Goal: Task Accomplishment & Management: Complete application form

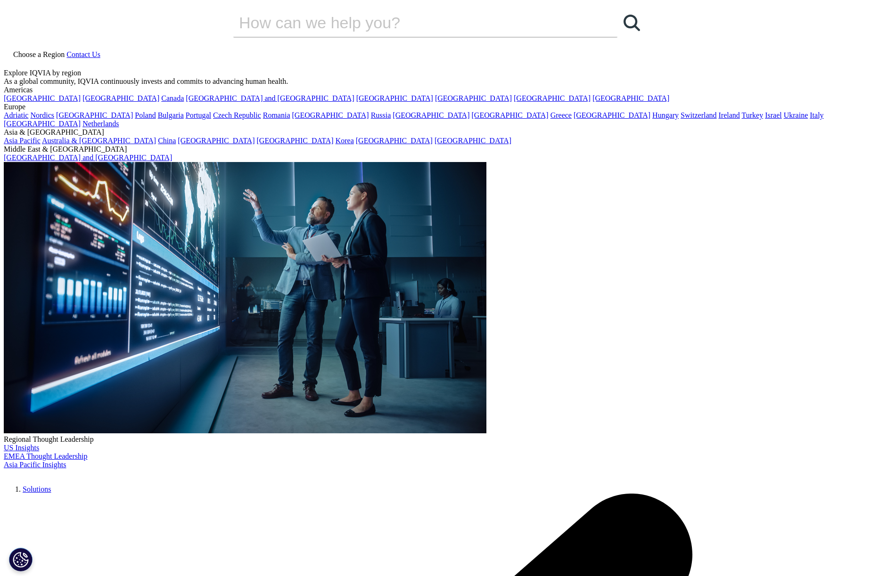
drag, startPoint x: 167, startPoint y: 139, endPoint x: 391, endPoint y: 304, distance: 278.2
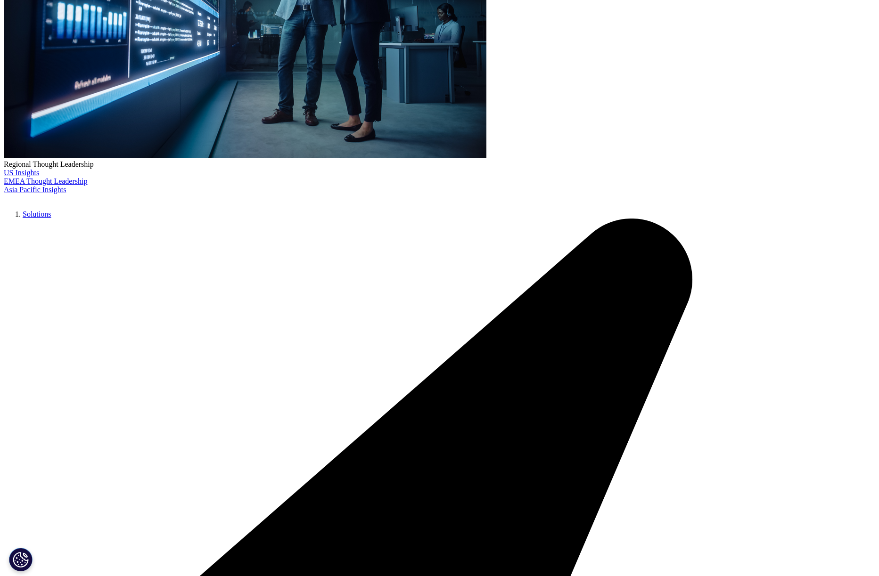
scroll to position [278, 0]
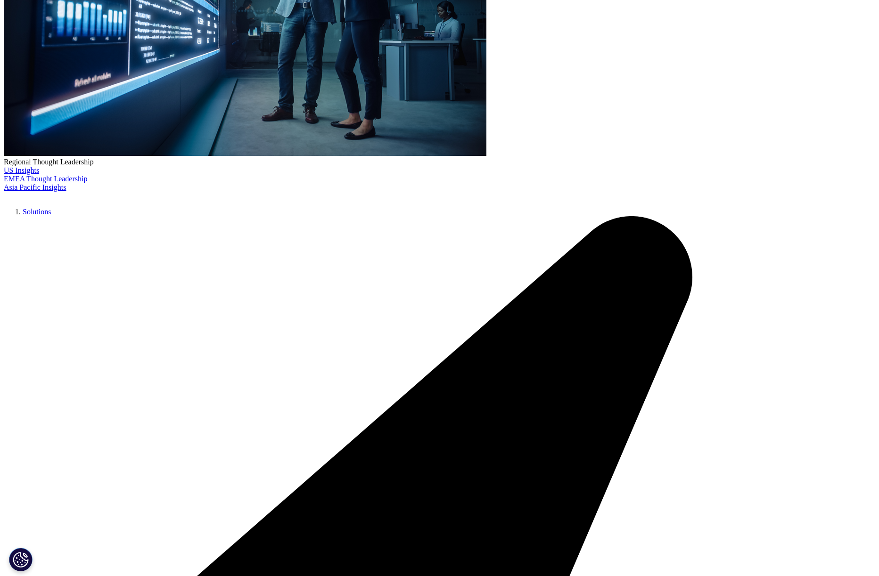
drag, startPoint x: 494, startPoint y: 235, endPoint x: 660, endPoint y: 446, distance: 269.1
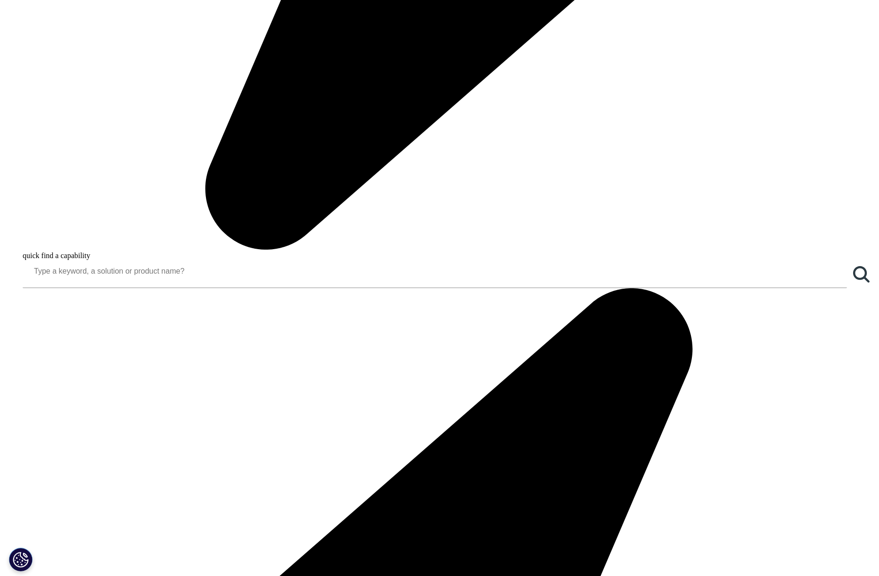
scroll to position [1217, 0]
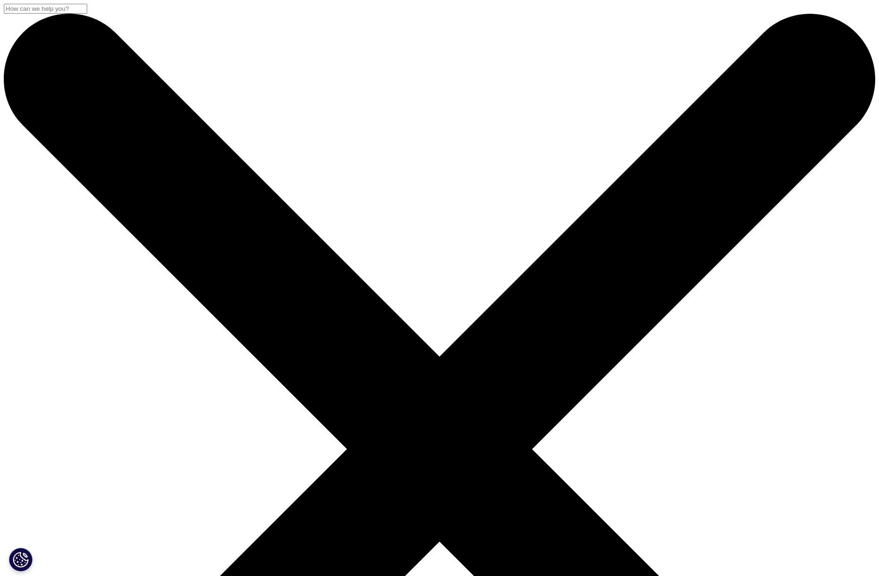
scroll to position [185, 556]
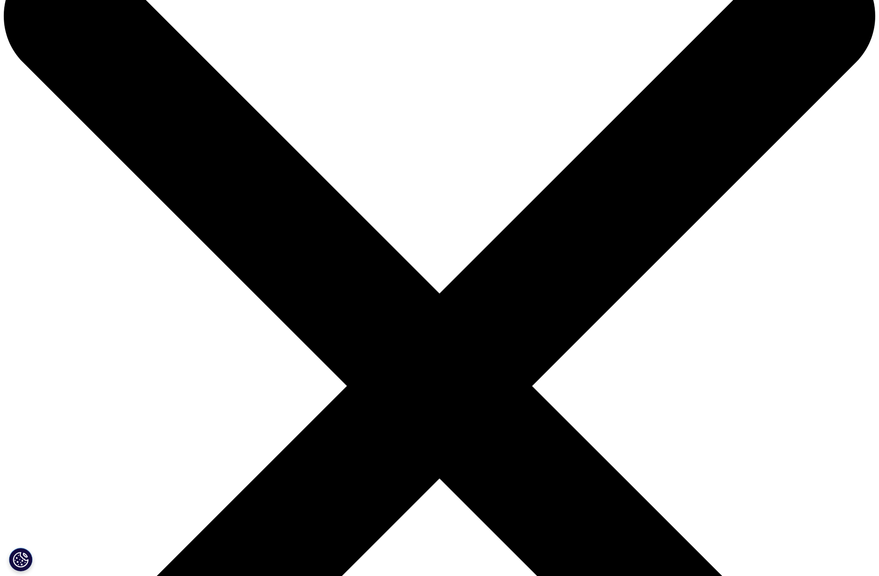
scroll to position [0, 0]
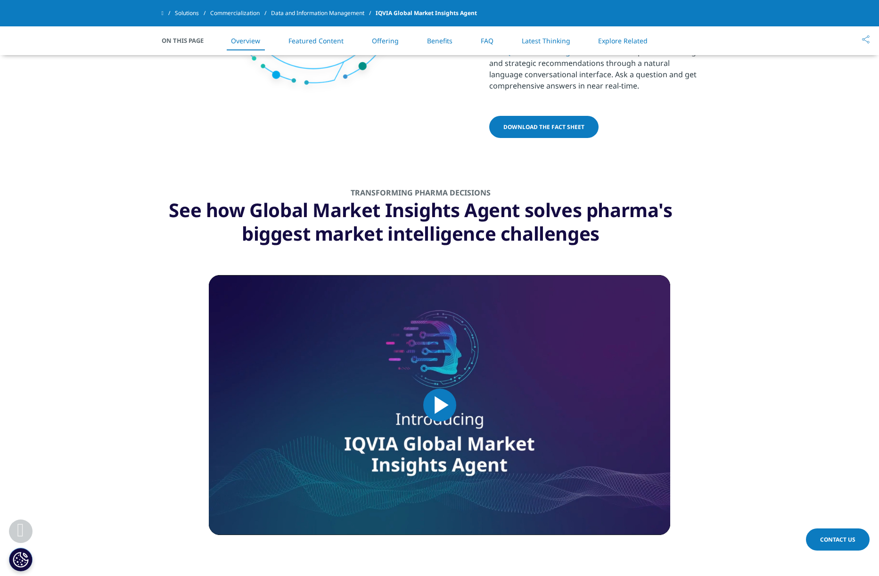
scroll to position [584, 0]
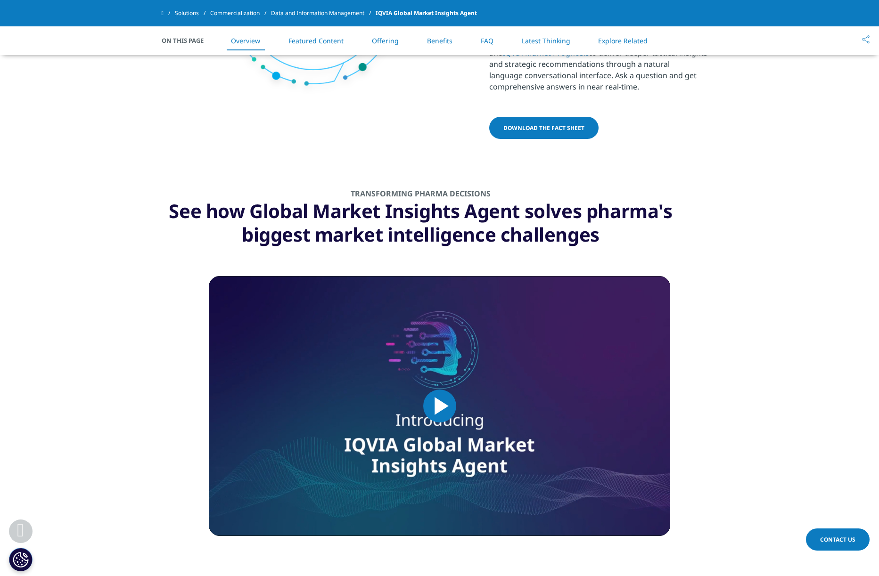
click at [440, 406] on span "Video Player" at bounding box center [440, 406] width 0 height 0
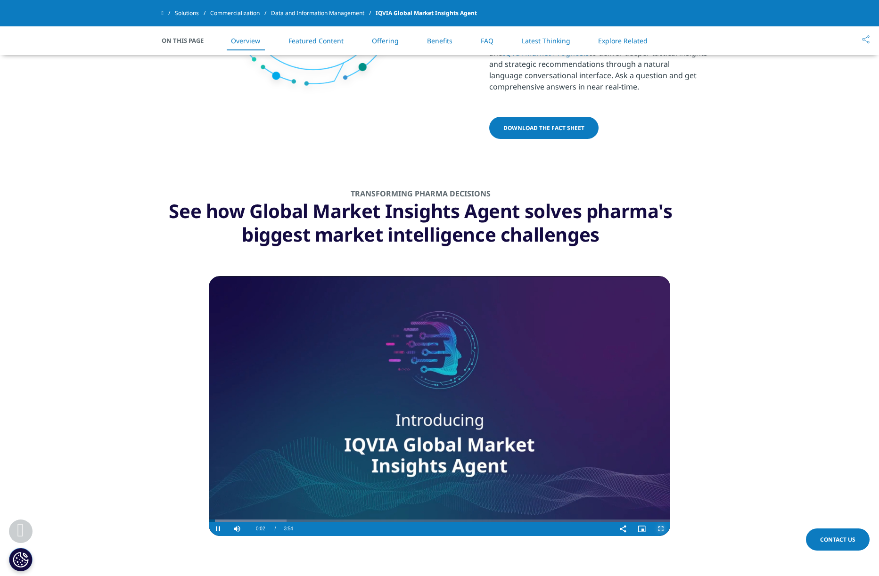
click at [661, 529] on span "Video Player" at bounding box center [660, 529] width 19 height 0
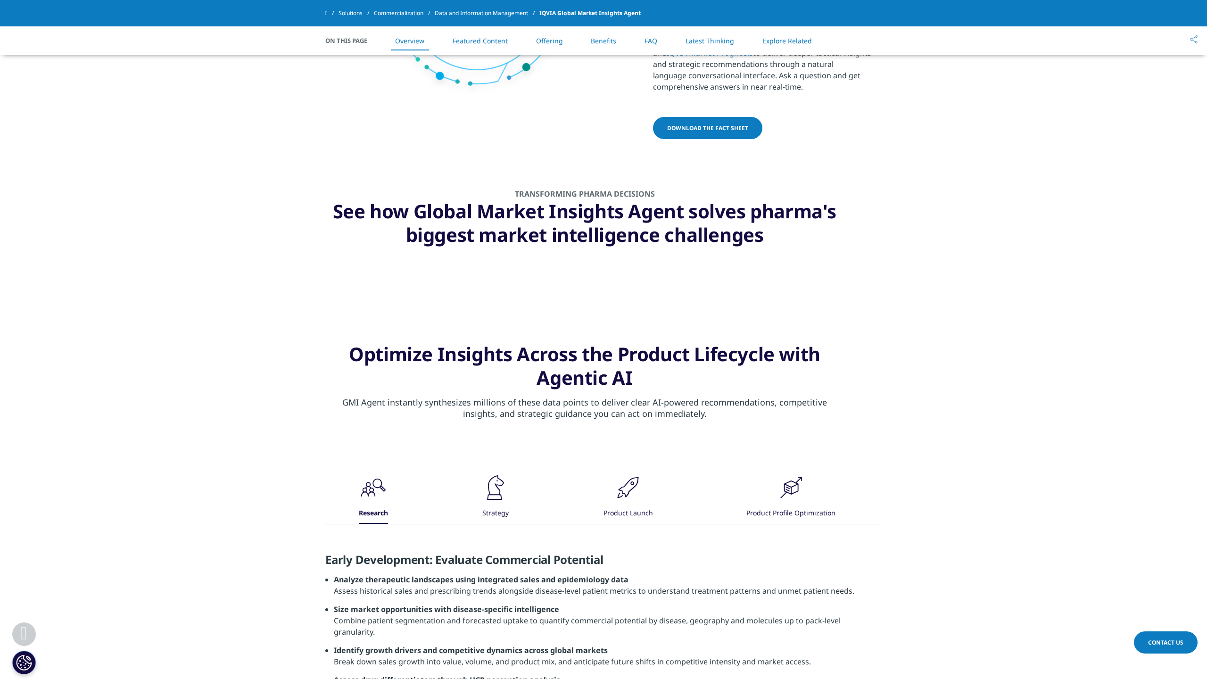
click at [834, 269] on span "Video Player" at bounding box center [824, 269] width 19 height 0
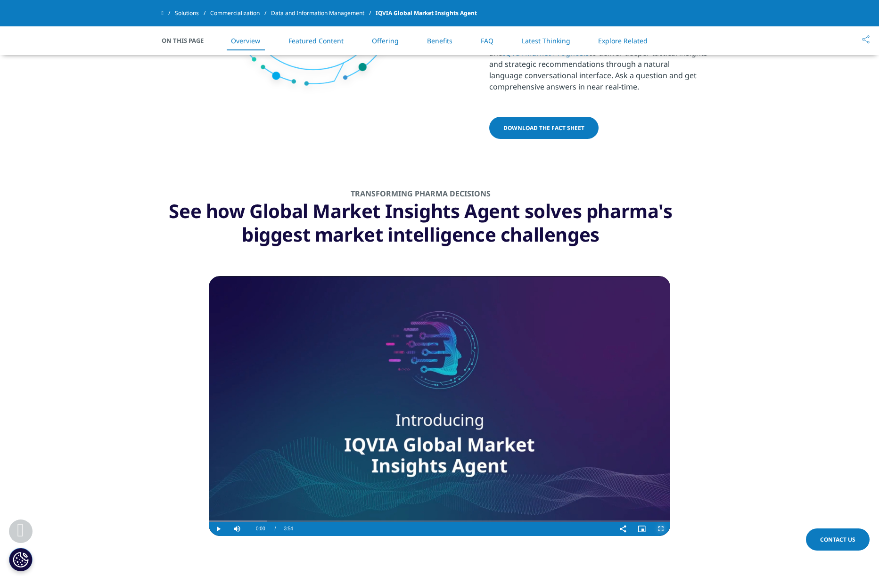
drag, startPoint x: 288, startPoint y: 519, endPoint x: 204, endPoint y: 522, distance: 84.4
click at [204, 522] on section "Video Player is loading. Play Video Play Skip Backward Skip Forward Mute Curren…" at bounding box center [439, 427] width 879 height 303
click at [217, 529] on span "Video Player" at bounding box center [218, 529] width 19 height 0
drag, startPoint x: 210, startPoint y: 518, endPoint x: 198, endPoint y: 519, distance: 11.4
click at [198, 519] on section "Video Player is loading. Play Video Play Skip Backward Skip Forward Mute Curren…" at bounding box center [439, 427] width 879 height 303
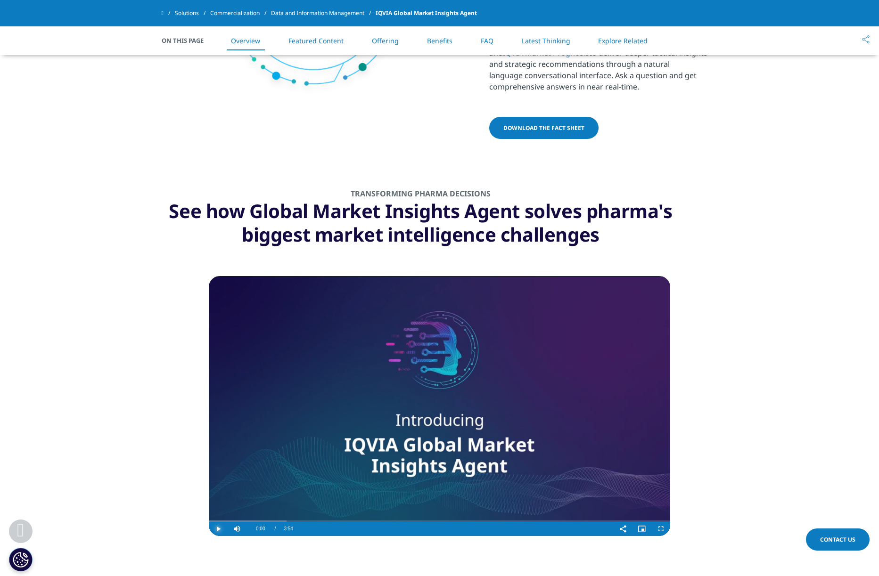
click at [218, 529] on span "Video Player" at bounding box center [218, 529] width 19 height 0
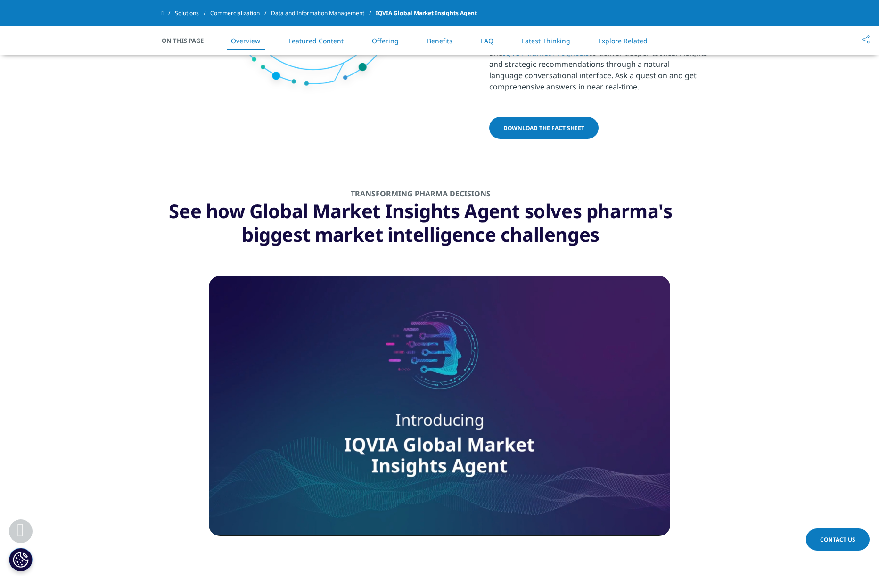
click at [703, 514] on section "Video Player is loading. Play Video Pause Skip Backward Skip Forward Mute Curre…" at bounding box center [439, 427] width 879 height 303
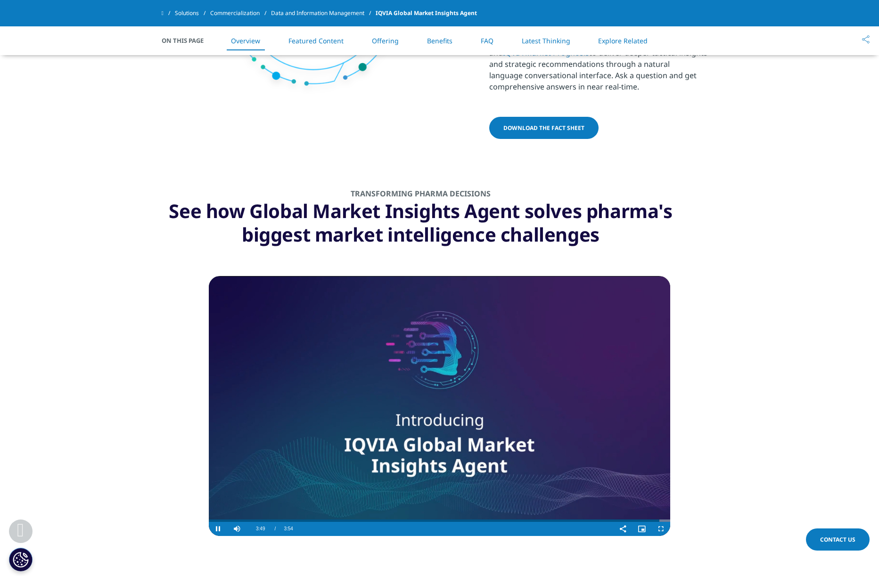
click at [531, 439] on video "Video Player" at bounding box center [439, 406] width 461 height 260
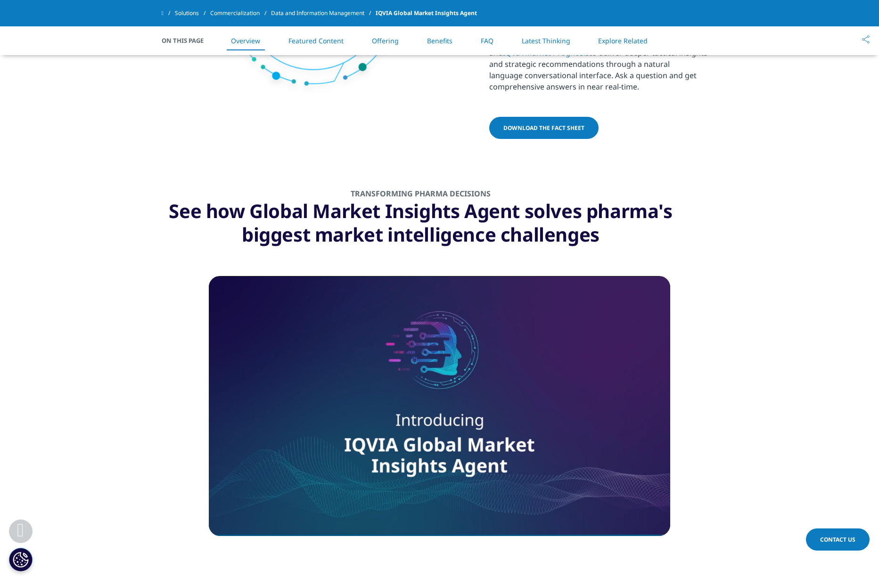
click at [94, 433] on section "Video Player is loading. Play Video Pause Skip Backward Skip Forward Mute Curre…" at bounding box center [439, 427] width 879 height 303
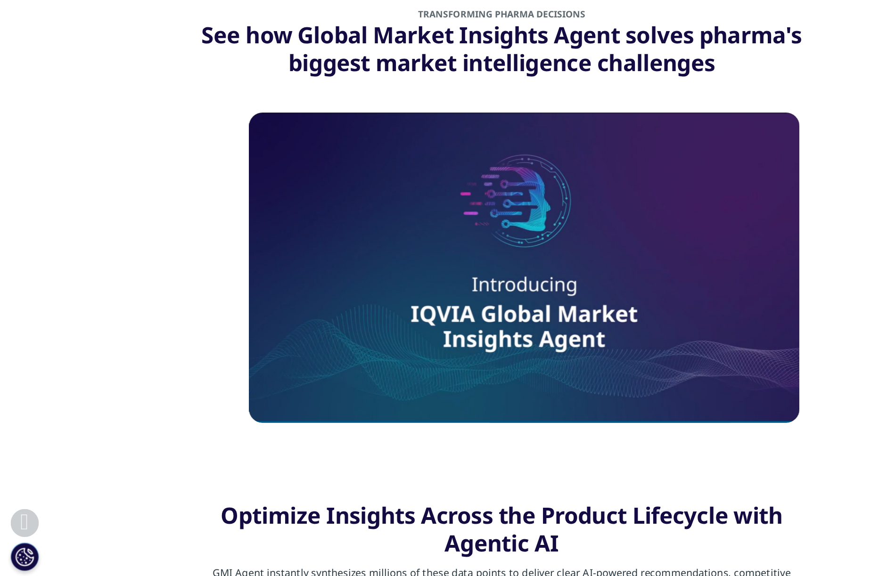
scroll to position [676, 0]
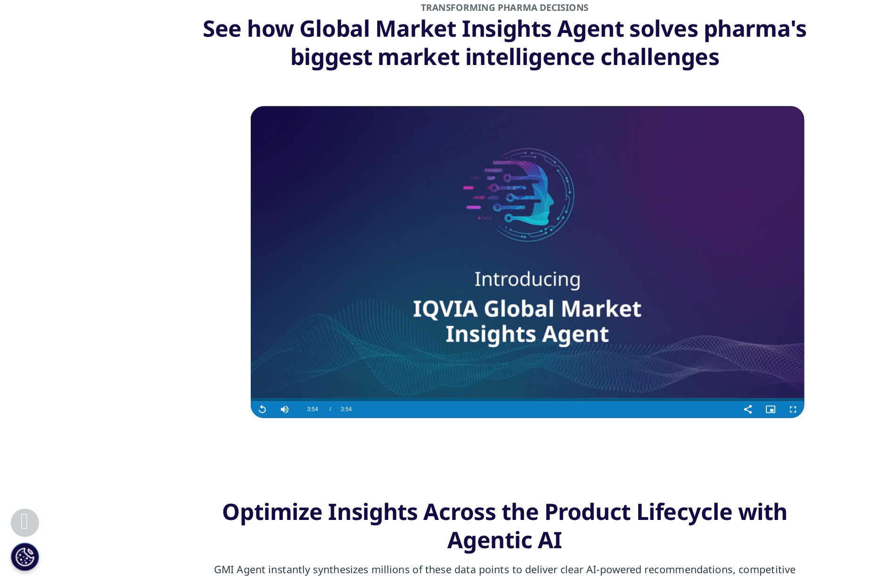
click at [326, 395] on video "Video Player" at bounding box center [439, 314] width 461 height 260
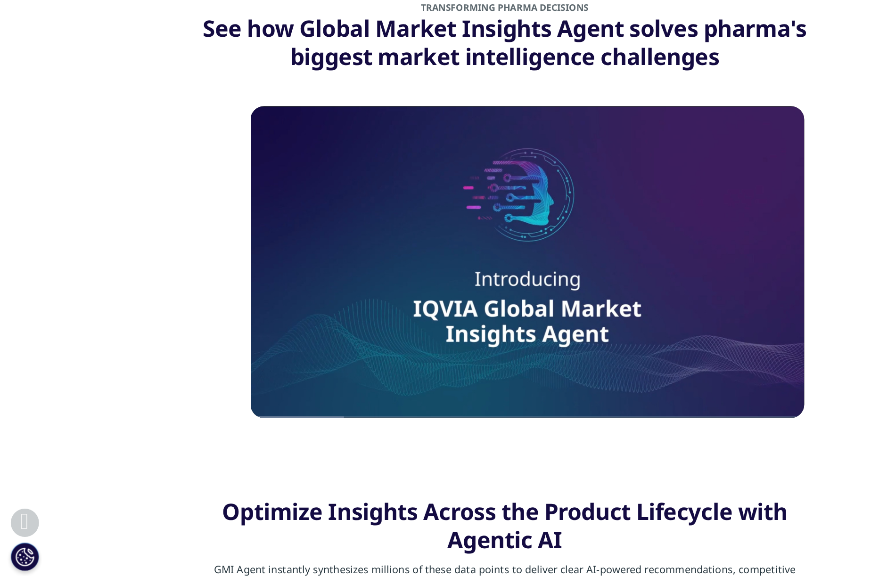
click at [582, 452] on section "Video Player is loading. Play Video Pause Skip Backward Skip Forward Mute Curre…" at bounding box center [439, 335] width 879 height 303
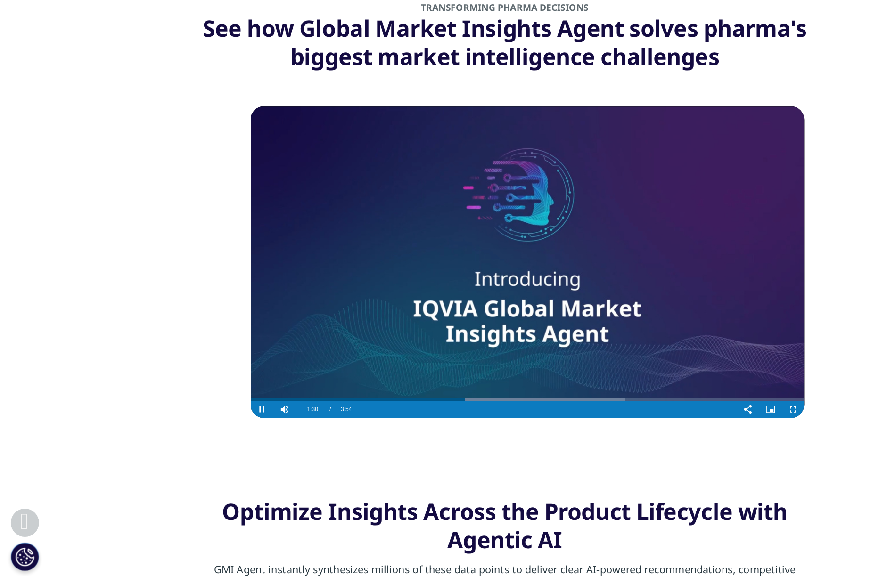
click at [445, 372] on video "Video Player" at bounding box center [439, 314] width 461 height 260
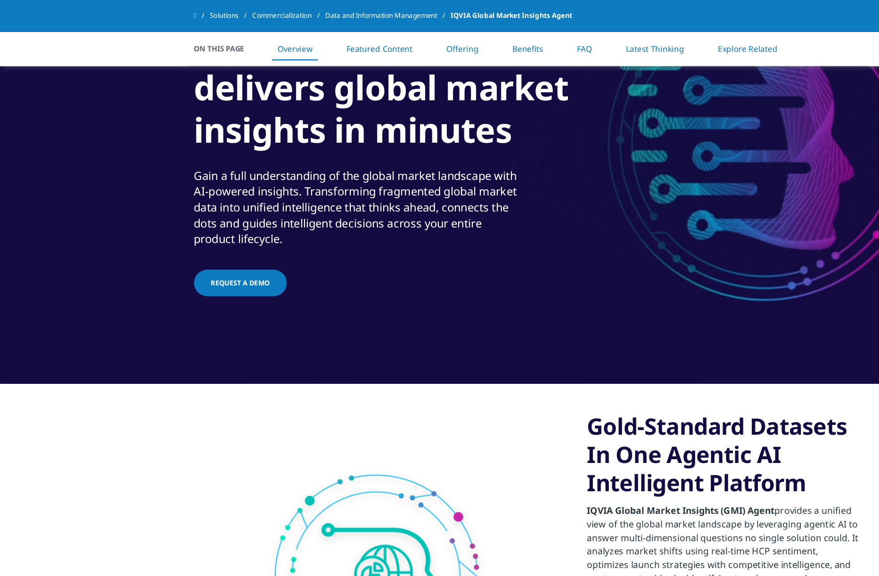
scroll to position [0, 0]
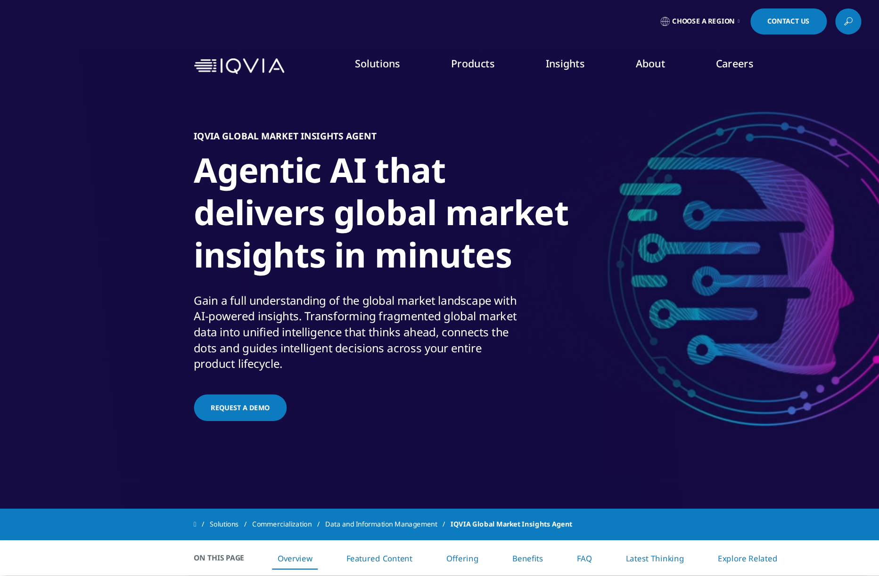
click at [203, 344] on span "Request a demo" at bounding box center [200, 340] width 49 height 8
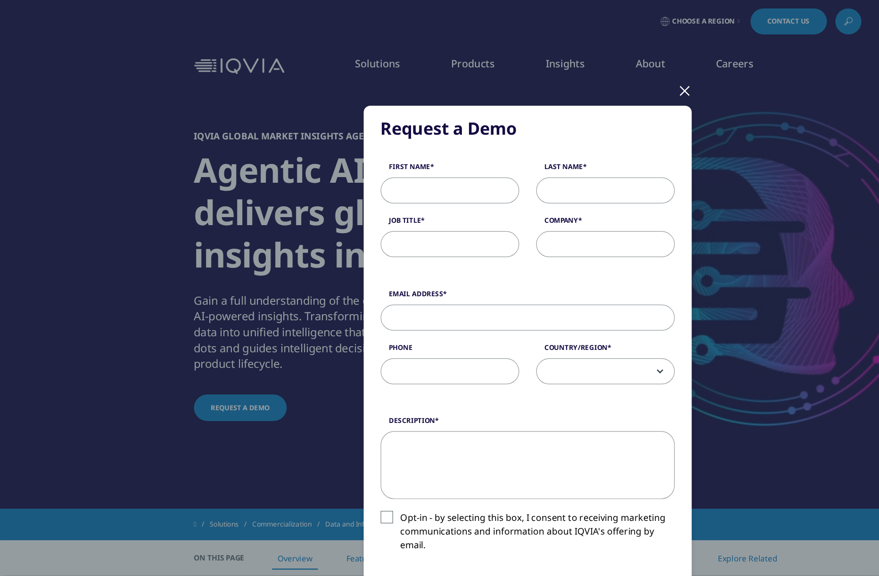
click at [340, 157] on input "First Name" at bounding box center [374, 159] width 115 height 22
type input "[PERSON_NAME]"
type input "Perret"
type input "Head Global Strategic Insights, Hematology"
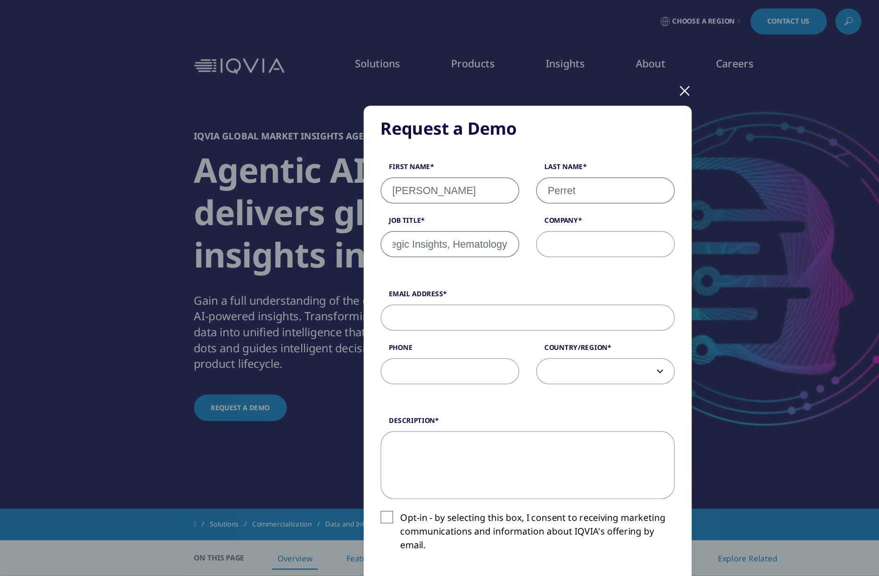
scroll to position [0, 0]
type input "GSK"
type input "[PERSON_NAME][EMAIL_ADDRESS][PERSON_NAME][DOMAIN_NAME]"
click at [510, 307] on span at bounding box center [504, 310] width 115 height 22
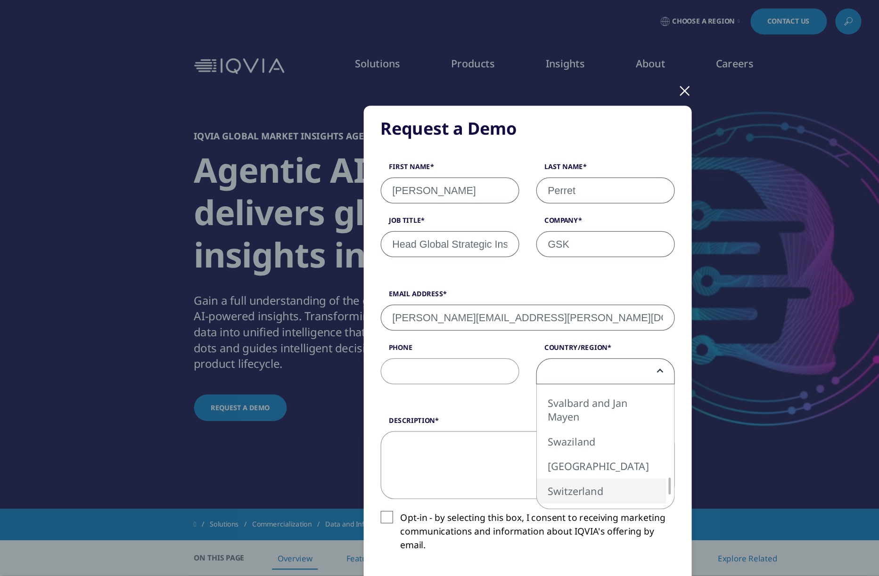
select select "Switzerland"
click at [420, 370] on textarea "Description" at bounding box center [439, 388] width 245 height 57
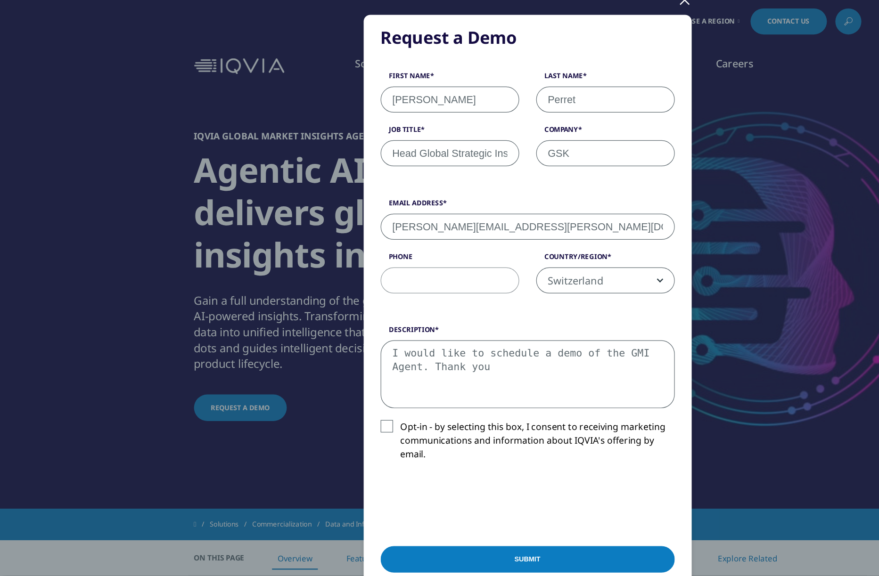
scroll to position [82, 0]
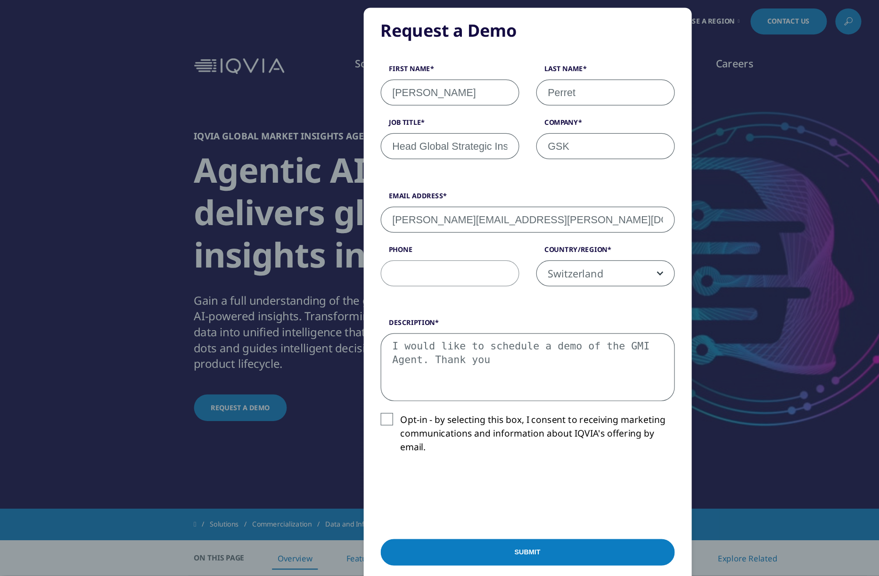
type textarea "I would like to schedule a demo of the GMI Agent. Thank you"
click at [446, 459] on input "Submit" at bounding box center [439, 461] width 245 height 22
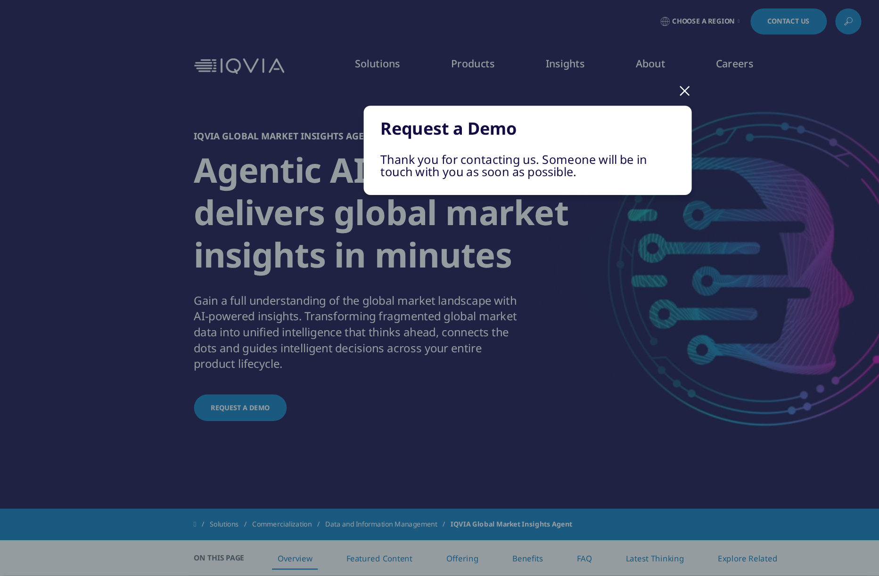
click at [572, 76] on div at bounding box center [571, 75] width 11 height 26
